Goal: Task Accomplishment & Management: Use online tool/utility

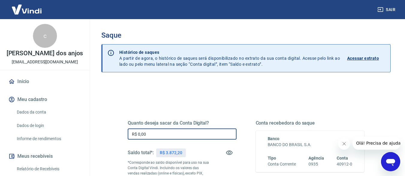
click at [148, 134] on input "R$ 0,00" at bounding box center [182, 134] width 109 height 11
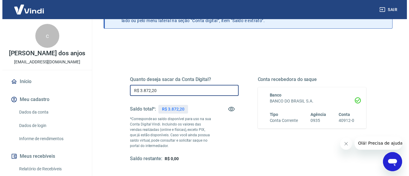
scroll to position [90, 0]
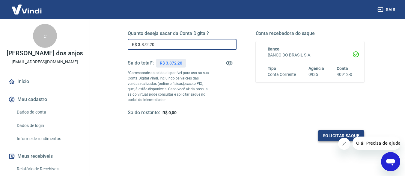
type input "R$ 3.872,20"
click at [331, 136] on button "Solicitar saque" at bounding box center [341, 136] width 46 height 11
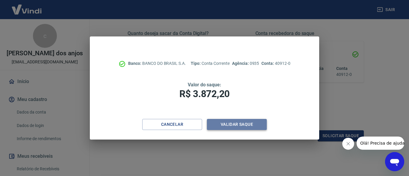
click at [240, 124] on button "Validar saque" at bounding box center [237, 124] width 60 height 11
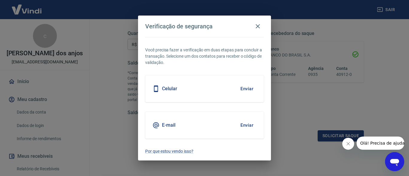
click at [247, 125] on button "Enviar" at bounding box center [246, 125] width 19 height 13
click at [243, 126] on button "Enviar" at bounding box center [246, 125] width 19 height 13
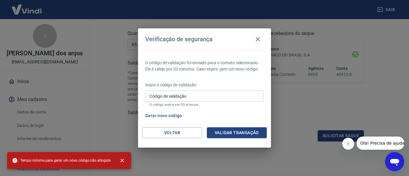
click at [193, 96] on input "Código de validação" at bounding box center [204, 96] width 119 height 11
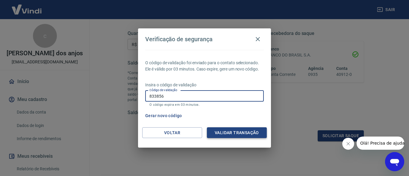
type input "833856"
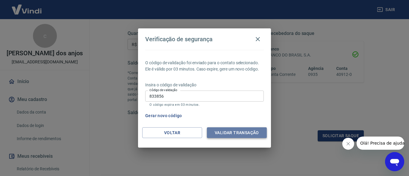
click at [238, 130] on button "Validar transação" at bounding box center [237, 133] width 60 height 11
